Goal: Find specific page/section: Find specific page/section

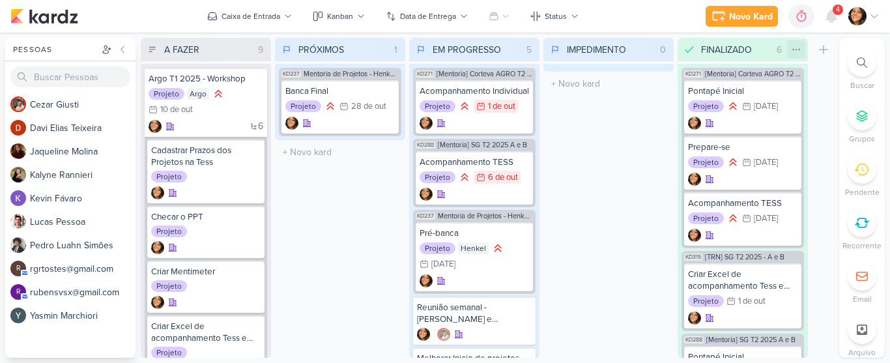
click at [744, 50] on icon at bounding box center [796, 49] width 10 height 10
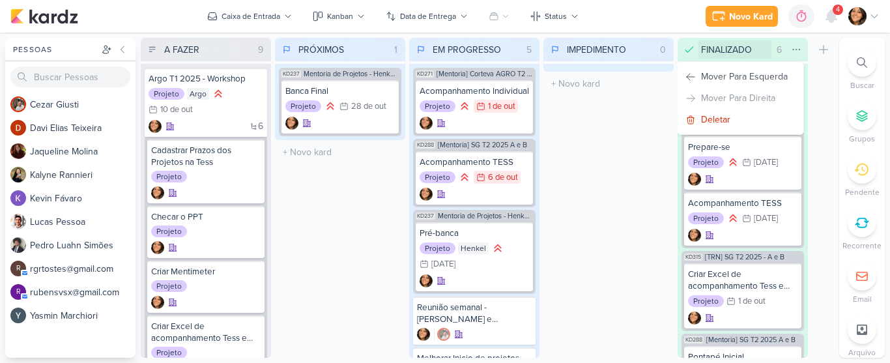
click at [740, 51] on input "FINALIZADO" at bounding box center [735, 49] width 73 height 18
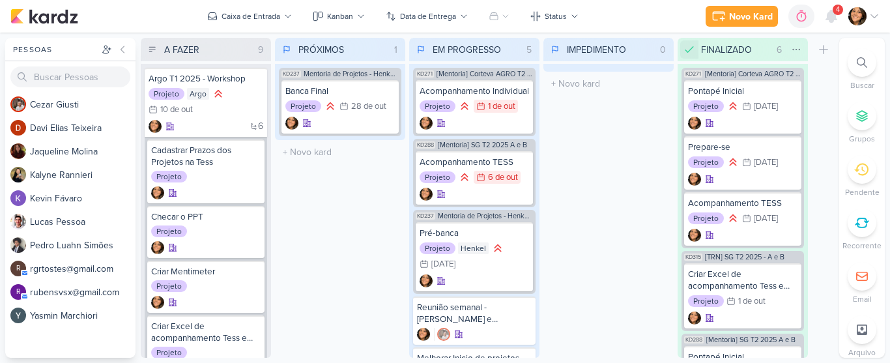
click at [692, 51] on icon at bounding box center [689, 49] width 13 height 13
click at [692, 76] on icon at bounding box center [694, 76] width 6 height 5
click at [690, 48] on icon at bounding box center [689, 49] width 9 height 9
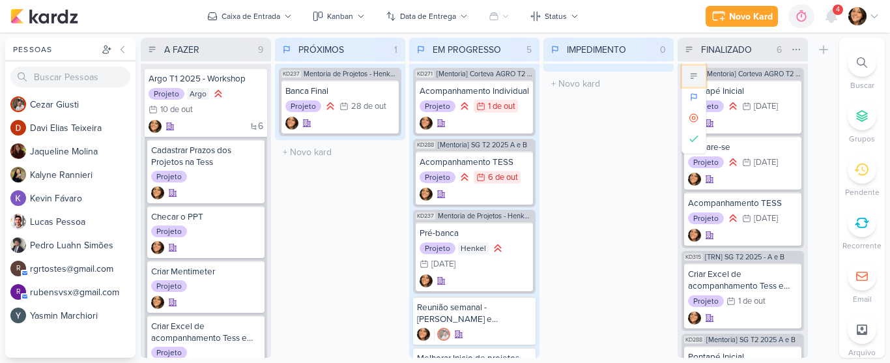
click at [692, 74] on icon at bounding box center [694, 76] width 9 height 9
click at [690, 50] on icon at bounding box center [689, 49] width 9 height 9
click at [692, 140] on icon at bounding box center [694, 138] width 8 height 5
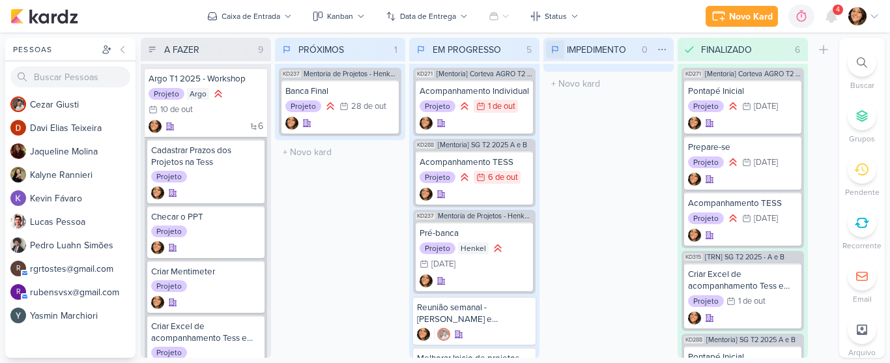
click at [553, 48] on icon at bounding box center [555, 48] width 5 height 5
click at [555, 117] on icon at bounding box center [560, 118] width 10 height 10
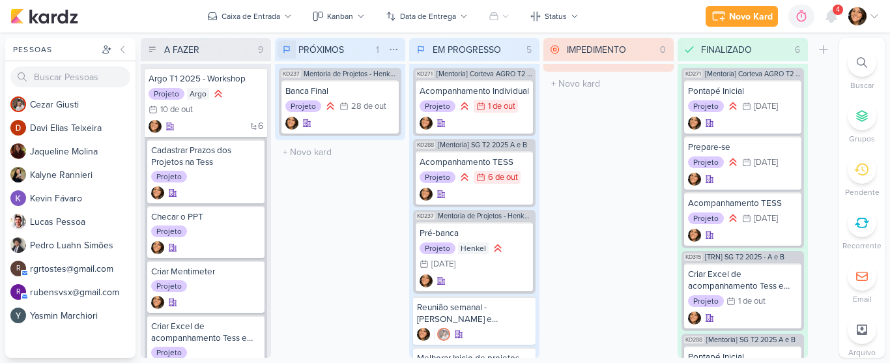
click at [287, 51] on icon at bounding box center [286, 48] width 5 height 5
click at [291, 117] on icon at bounding box center [291, 118] width 3 height 3
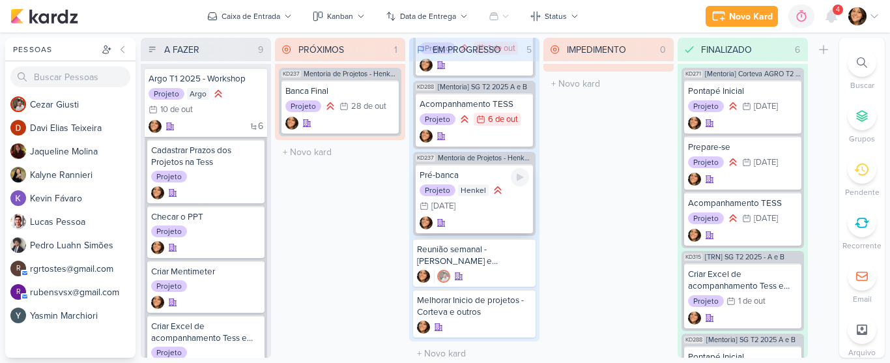
scroll to position [83, 0]
